Goal: Task Accomplishment & Management: Use online tool/utility

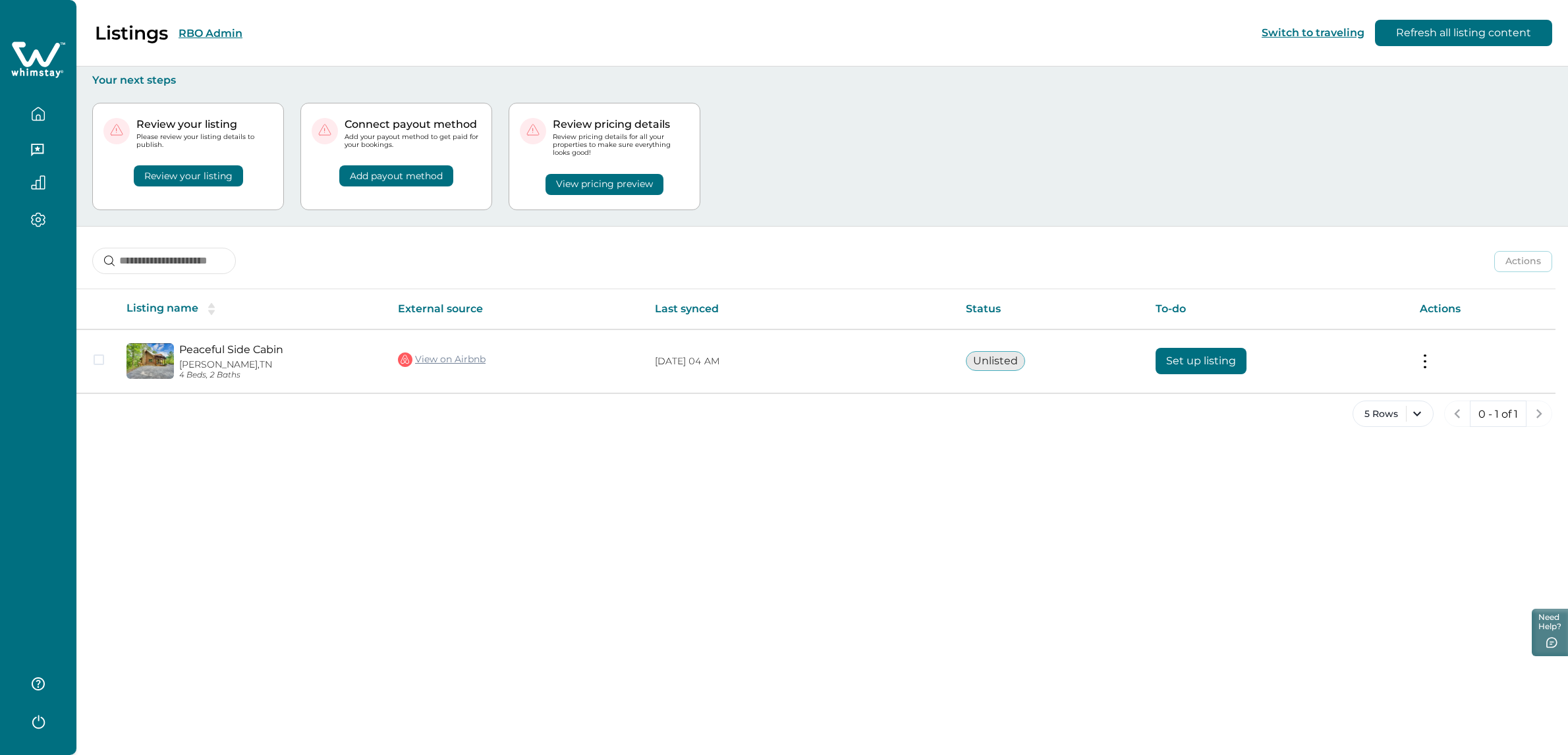
click at [216, 28] on button "RBO Admin" at bounding box center [210, 33] width 64 height 13
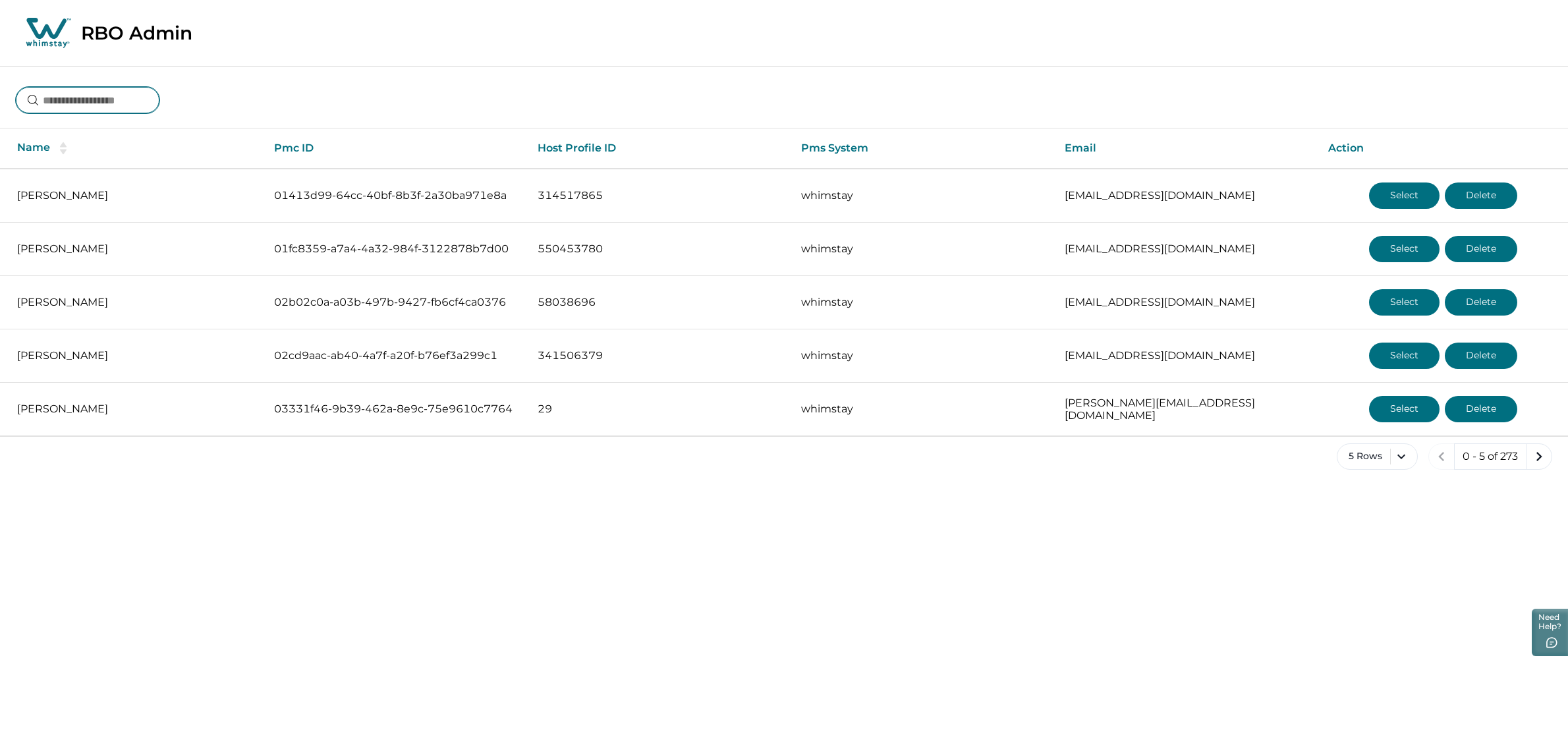
click at [117, 97] on input at bounding box center [88, 99] width 144 height 26
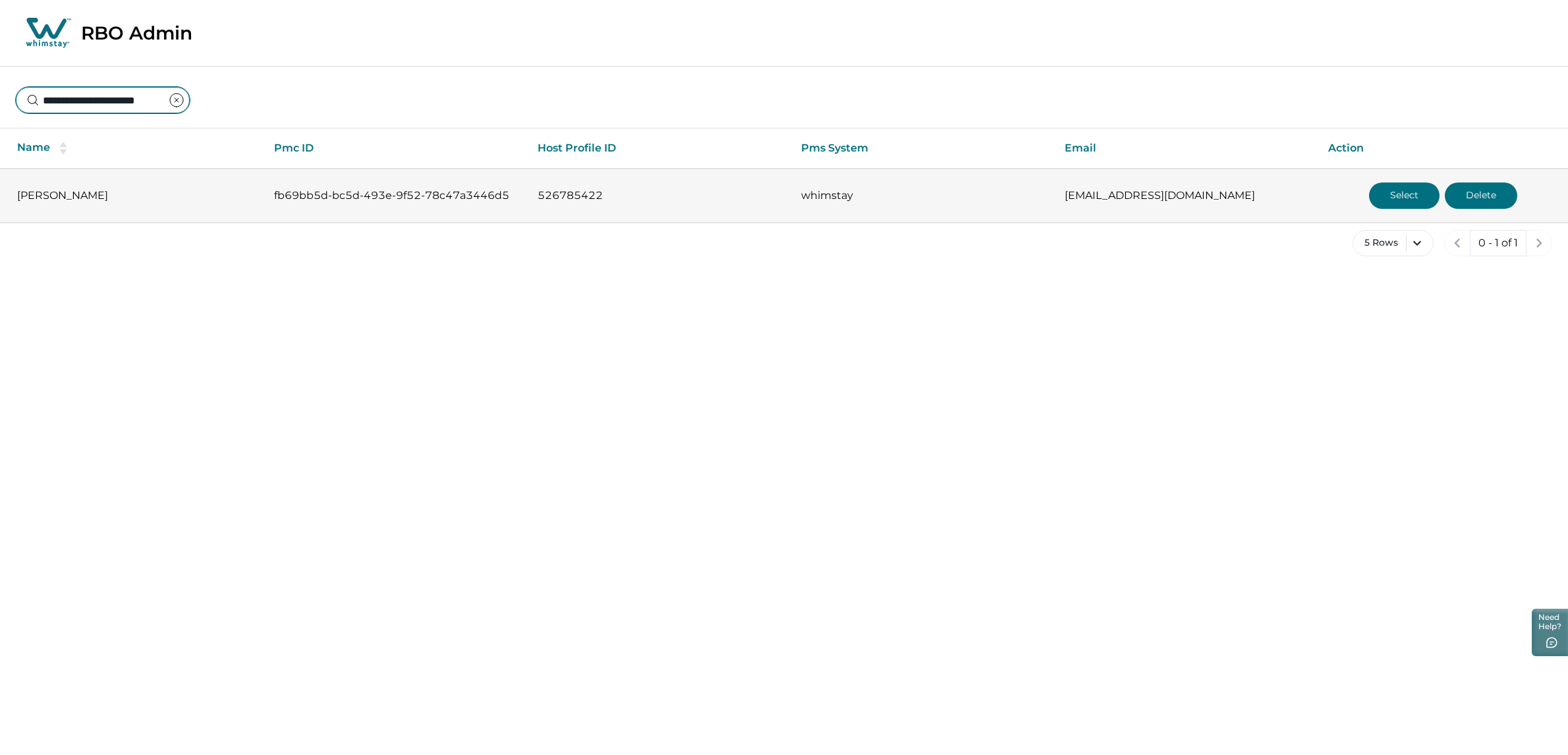
type input "**********"
click at [1385, 204] on button "Select" at bounding box center [1404, 195] width 71 height 26
